Goal: Task Accomplishment & Management: Manage account settings

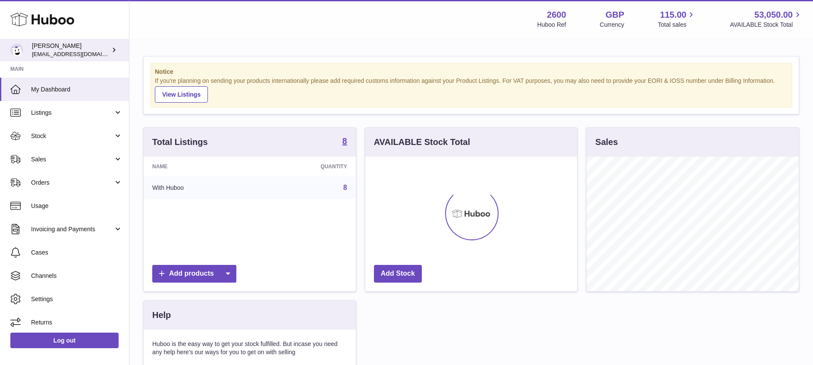
click at [74, 57] on span "[EMAIL_ADDRESS][DOMAIN_NAME]" at bounding box center [79, 53] width 95 height 7
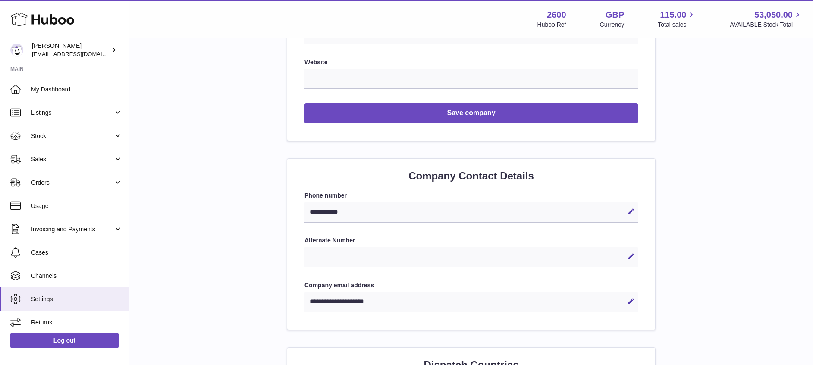
scroll to position [53, 0]
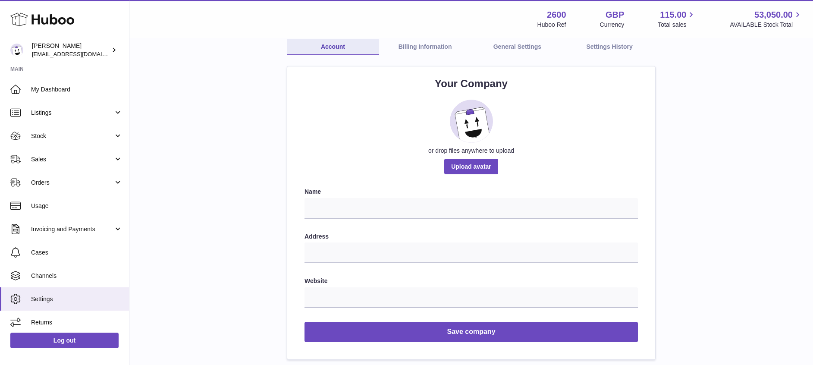
click at [420, 49] on link "Billing Information" at bounding box center [425, 47] width 92 height 16
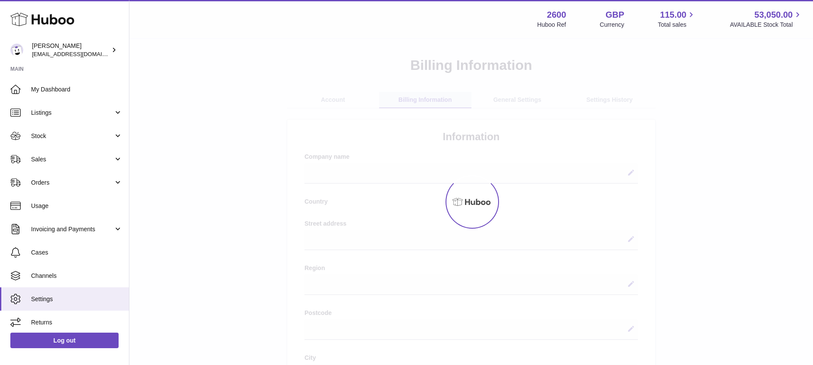
select select
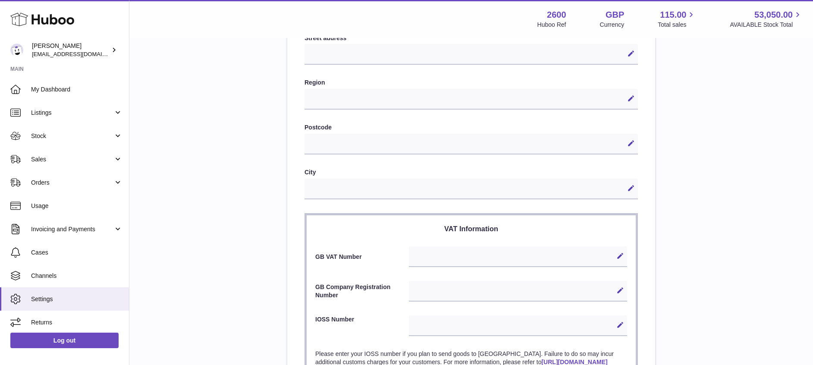
scroll to position [331, 0]
